Goal: Task Accomplishment & Management: Manage account settings

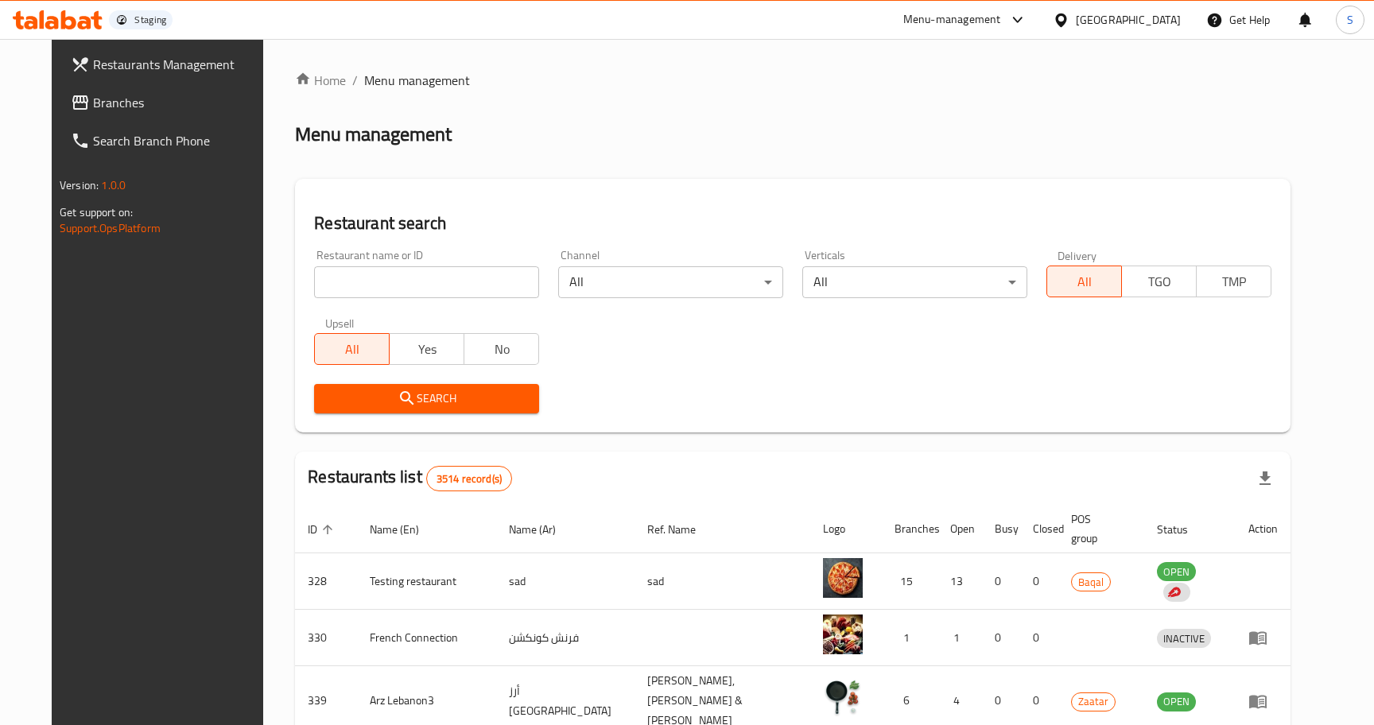
scroll to position [461, 0]
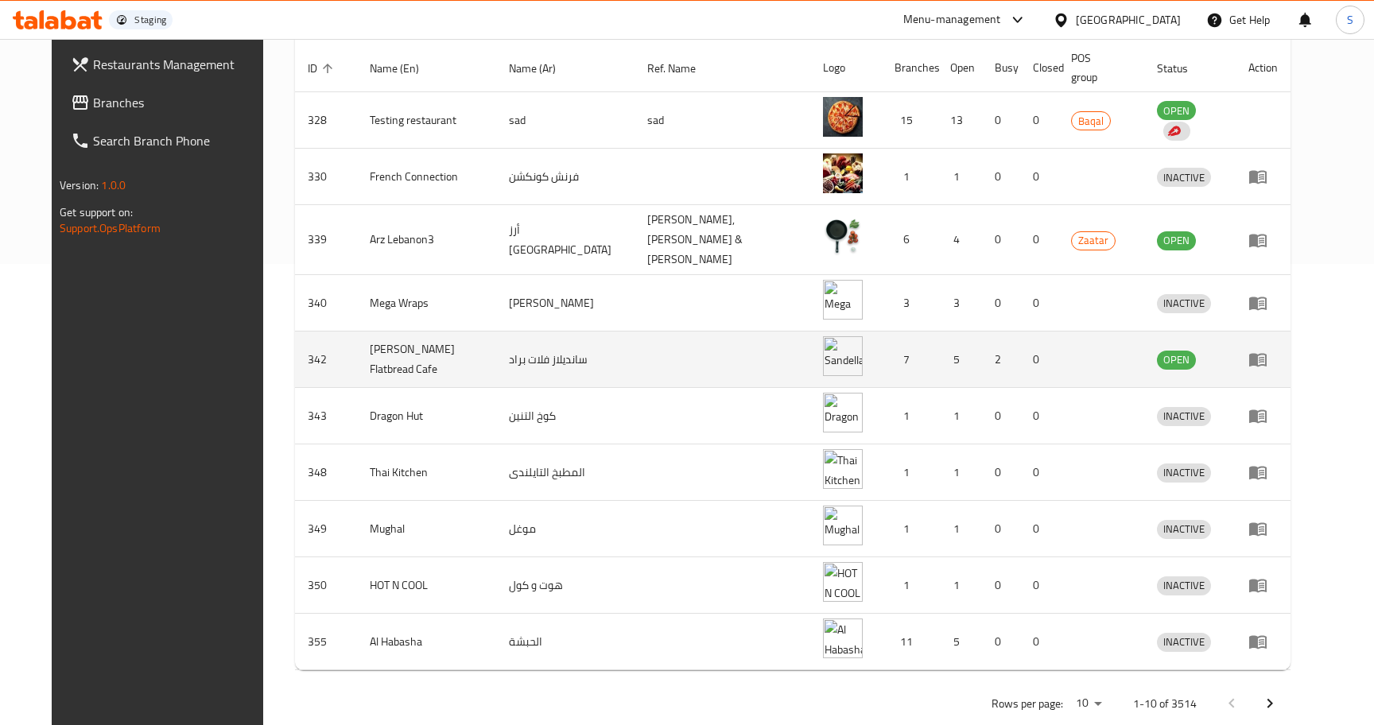
click at [1291, 332] on td "enhanced table" at bounding box center [1263, 360] width 55 height 56
click at [1268, 350] on icon "enhanced table" at bounding box center [1258, 359] width 19 height 19
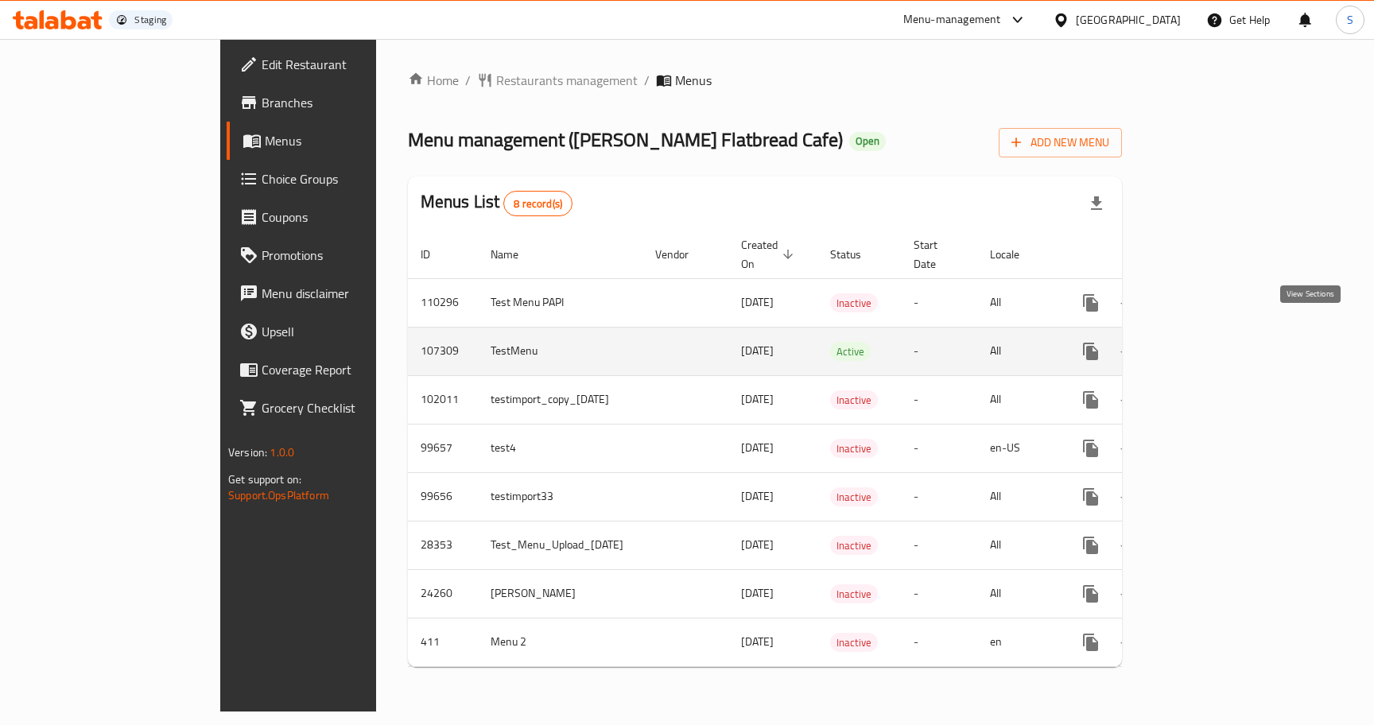
click at [1225, 332] on link "enhanced table" at bounding box center [1206, 351] width 38 height 38
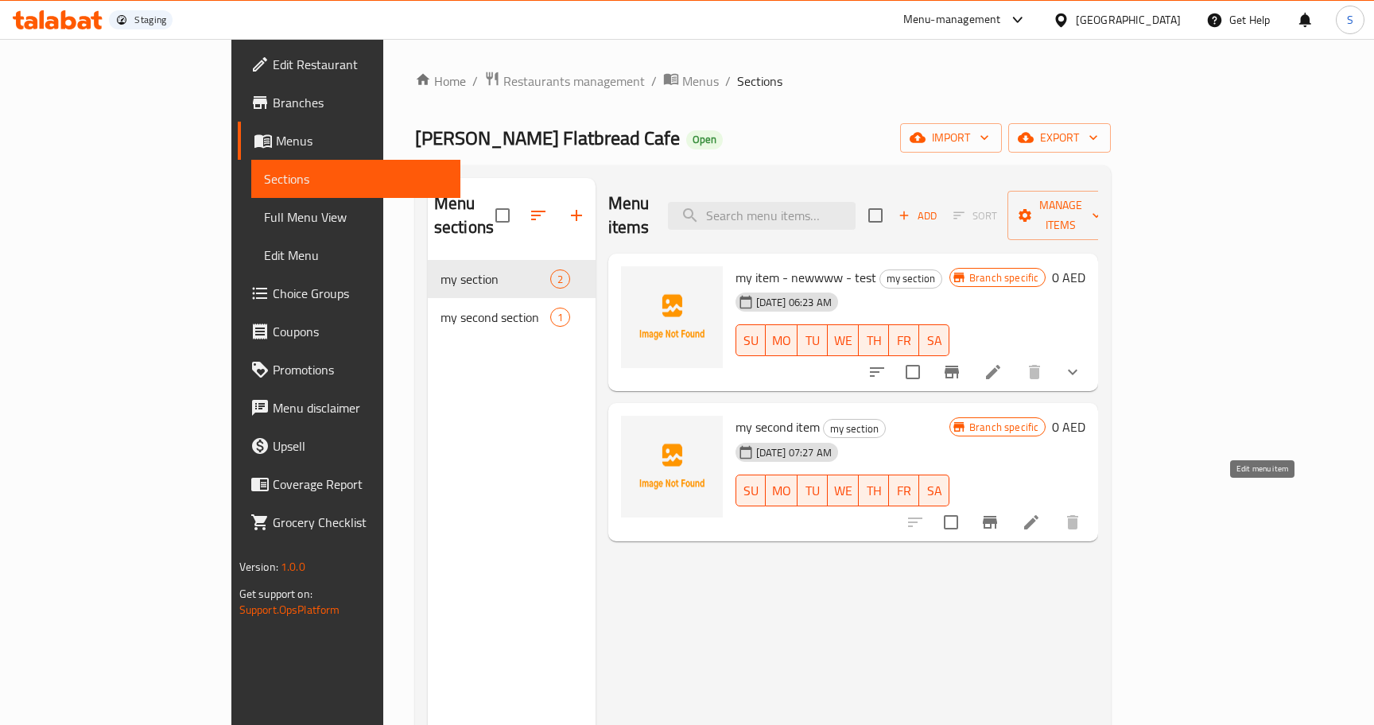
click at [1041, 513] on icon at bounding box center [1031, 522] width 19 height 19
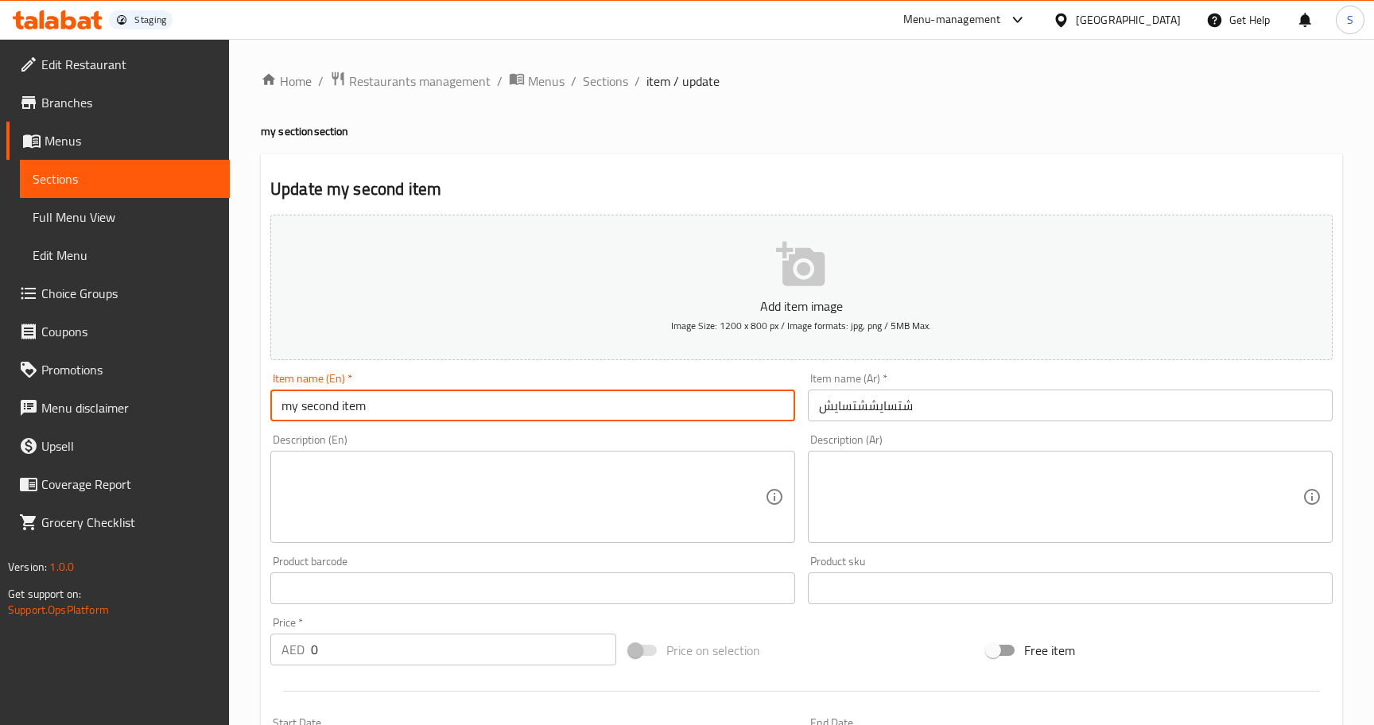
click at [495, 414] on input "my second item" at bounding box center [532, 406] width 525 height 32
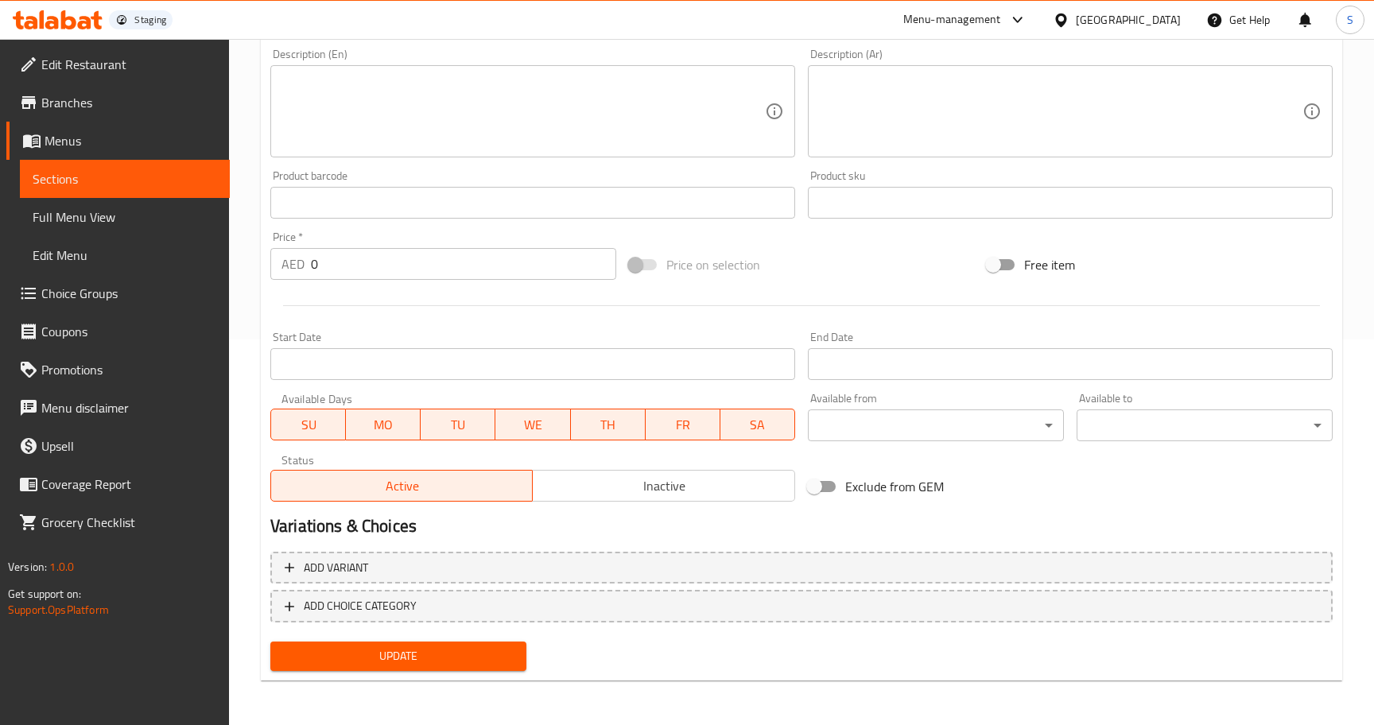
type input "my second item 2"
click at [419, 649] on span "Update" at bounding box center [398, 657] width 231 height 20
